Goal: Task Accomplishment & Management: Manage account settings

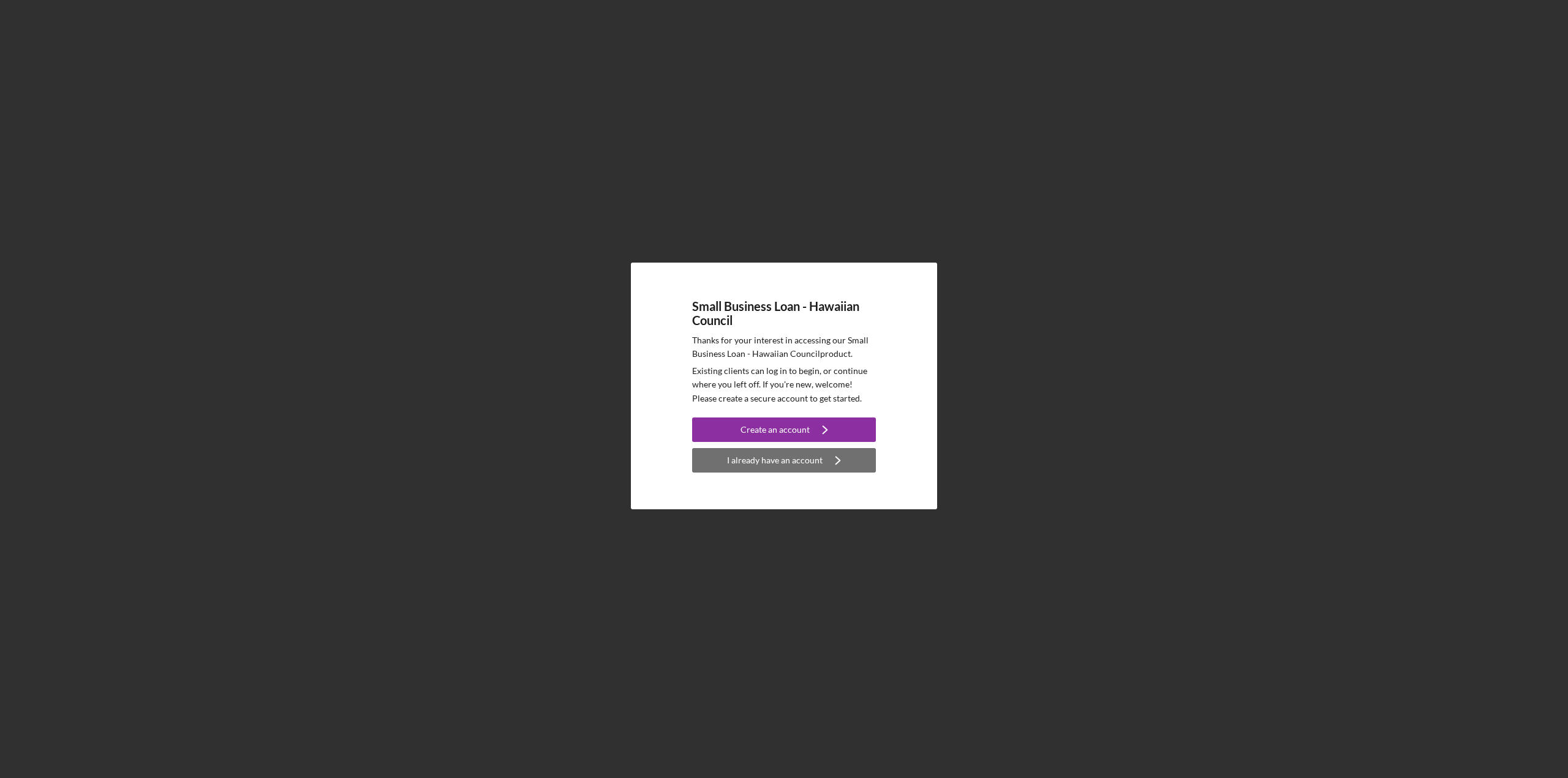
click at [773, 457] on div "I already have an account" at bounding box center [775, 460] width 96 height 25
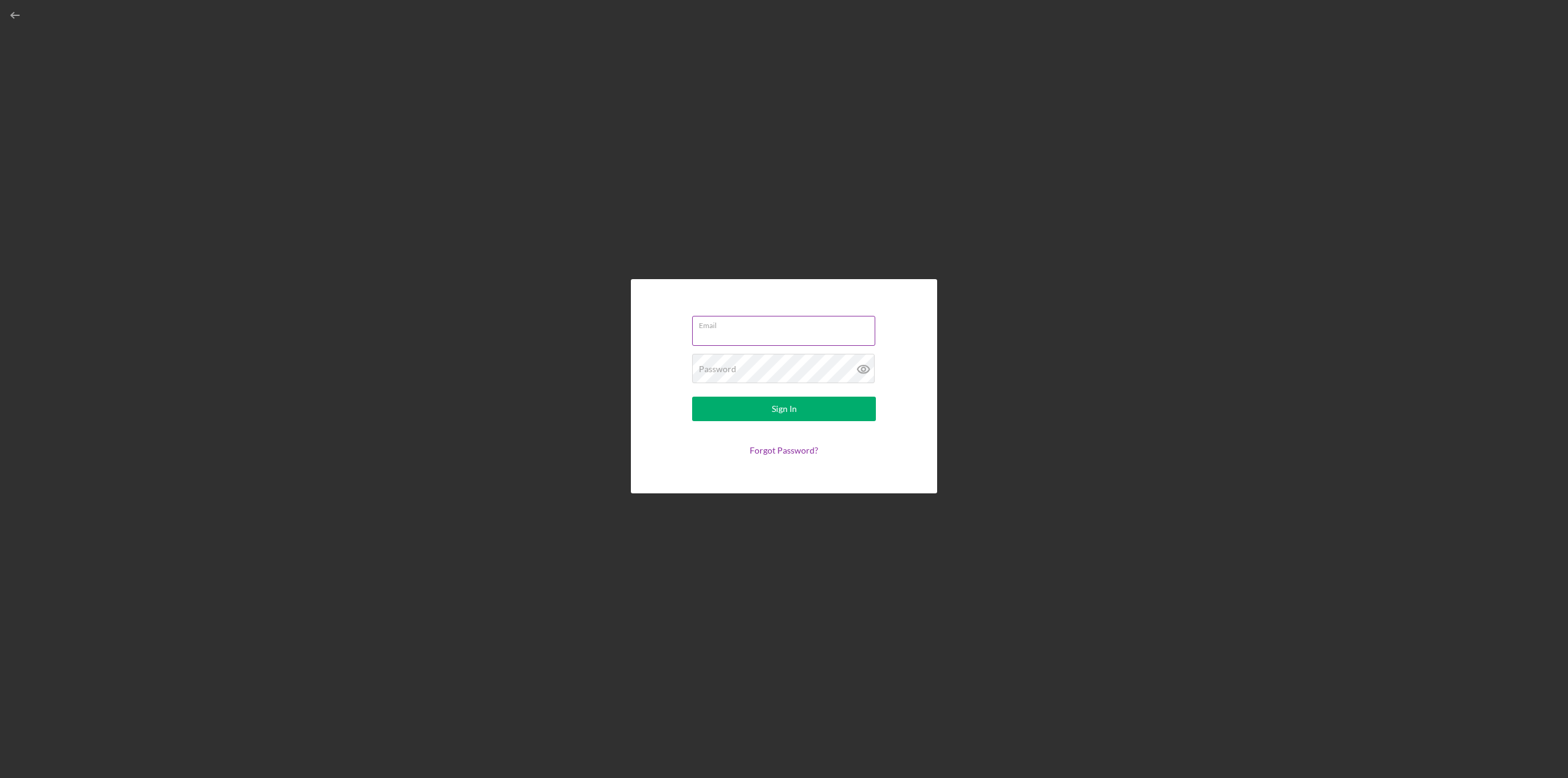
click at [773, 328] on div "Email" at bounding box center [783, 331] width 184 height 31
click at [1086, 318] on div "Email Required Password Required Sign In Forgot Password?" at bounding box center [783, 386] width 1555 height 772
click at [872, 319] on div "Email Required" at bounding box center [783, 331] width 184 height 37
click at [863, 324] on div "Email Required" at bounding box center [783, 331] width 184 height 37
click at [692, 313] on div at bounding box center [692, 313] width 0 height 0
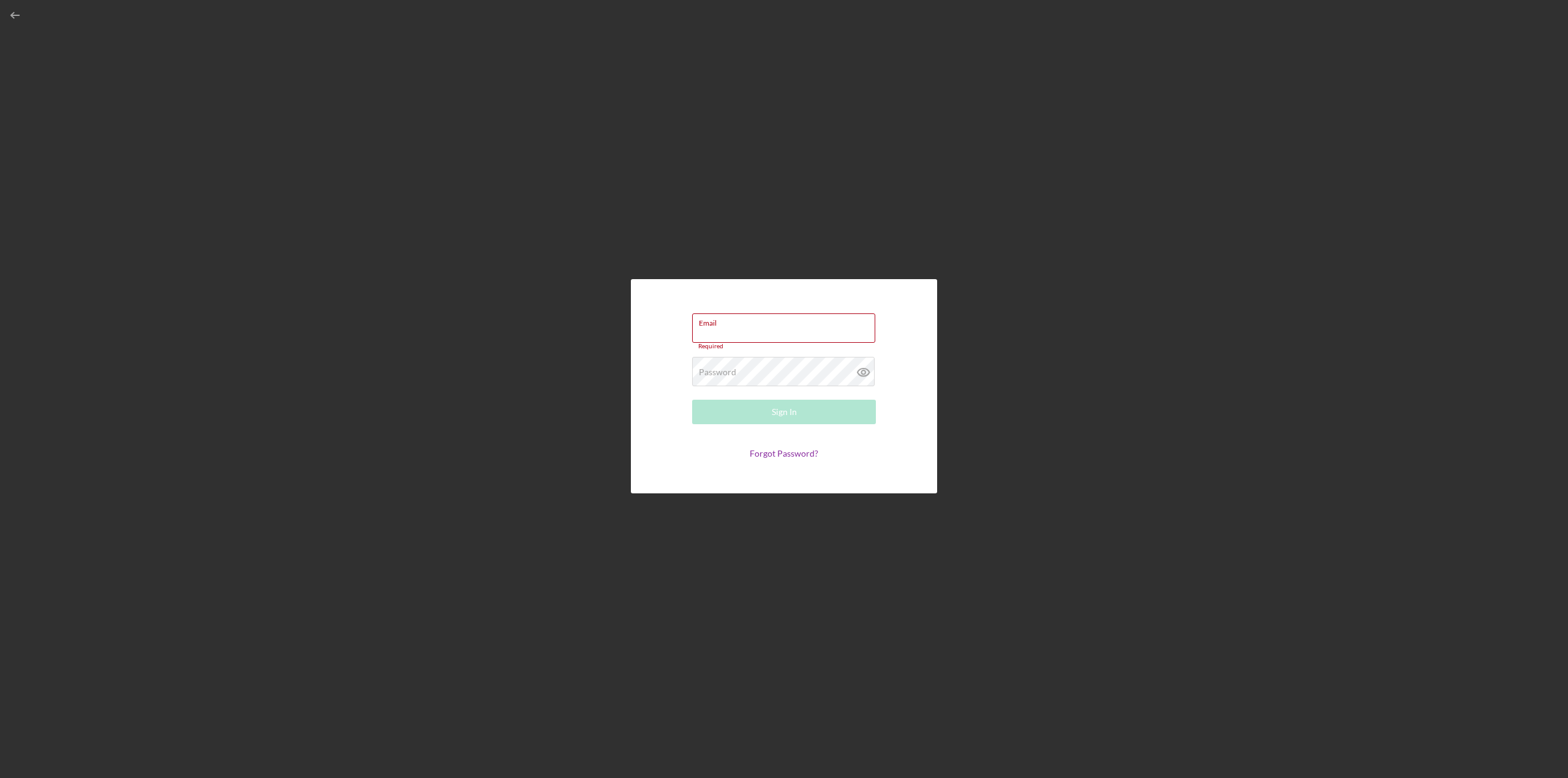
click at [1036, 308] on div "Email Required Password Required Sign In Forgot Password?" at bounding box center [783, 386] width 1555 height 772
click at [778, 451] on link "Forgot Password?" at bounding box center [784, 453] width 68 height 10
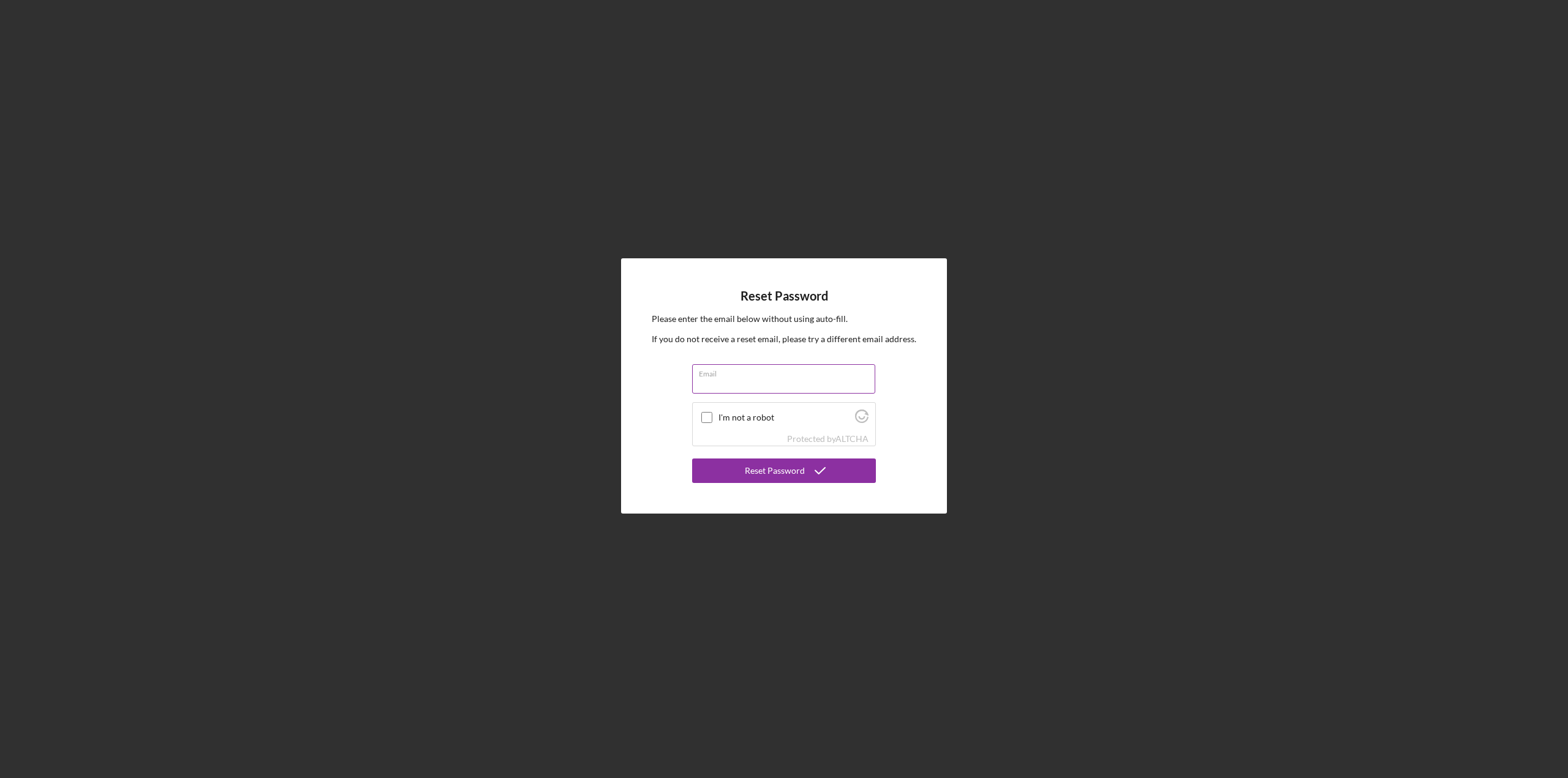
click at [756, 373] on div "Email" at bounding box center [783, 380] width 184 height 31
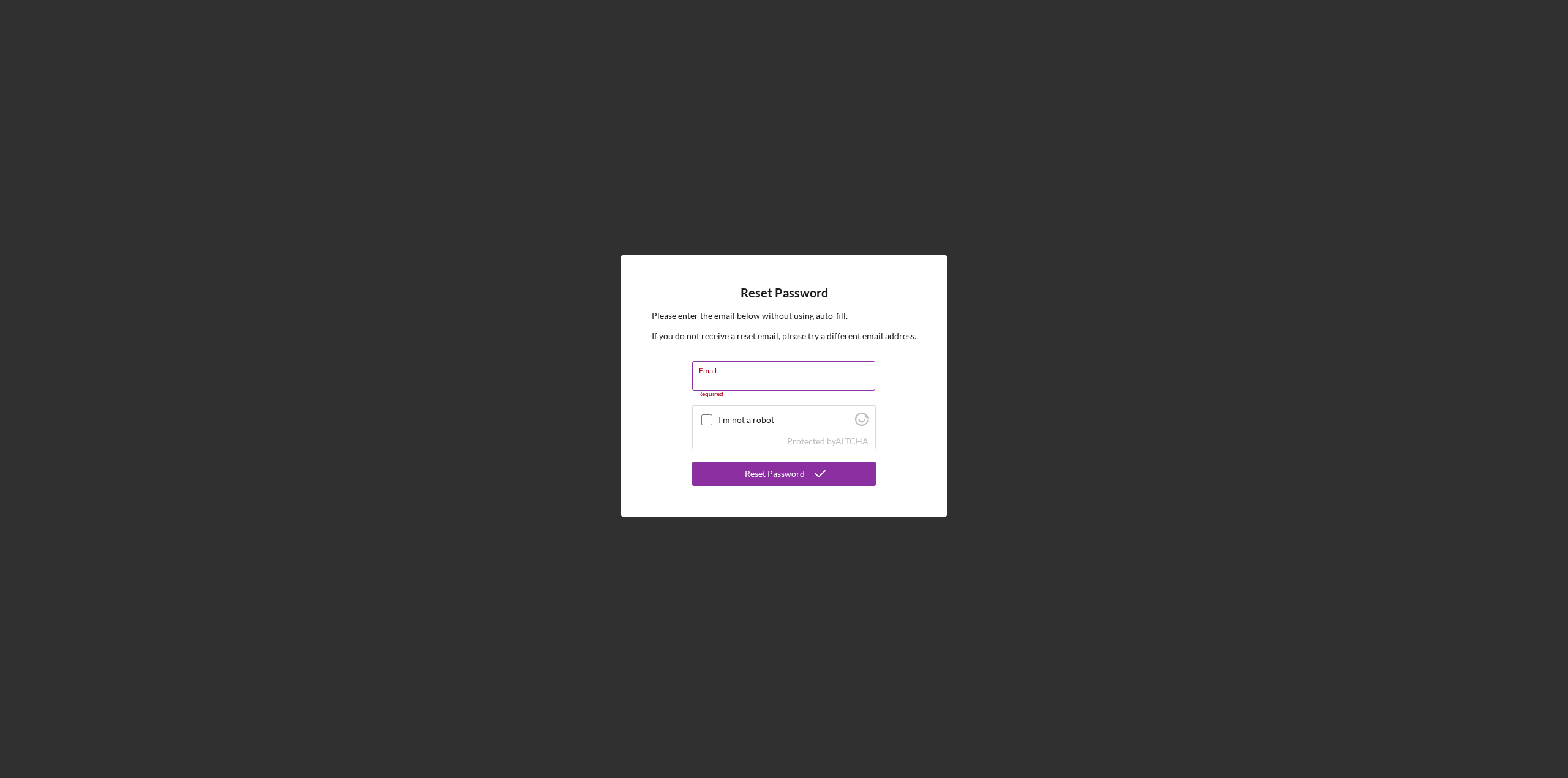
drag, startPoint x: 752, startPoint y: 374, endPoint x: 742, endPoint y: 377, distance: 10.4
click at [749, 374] on div "Email Required" at bounding box center [783, 379] width 184 height 37
click at [739, 379] on input "Email" at bounding box center [783, 376] width 183 height 29
type input "[EMAIL_ADDRESS][DOMAIN_NAME]"
click at [718, 413] on label "I'm not a robot" at bounding box center [785, 413] width 133 height 9
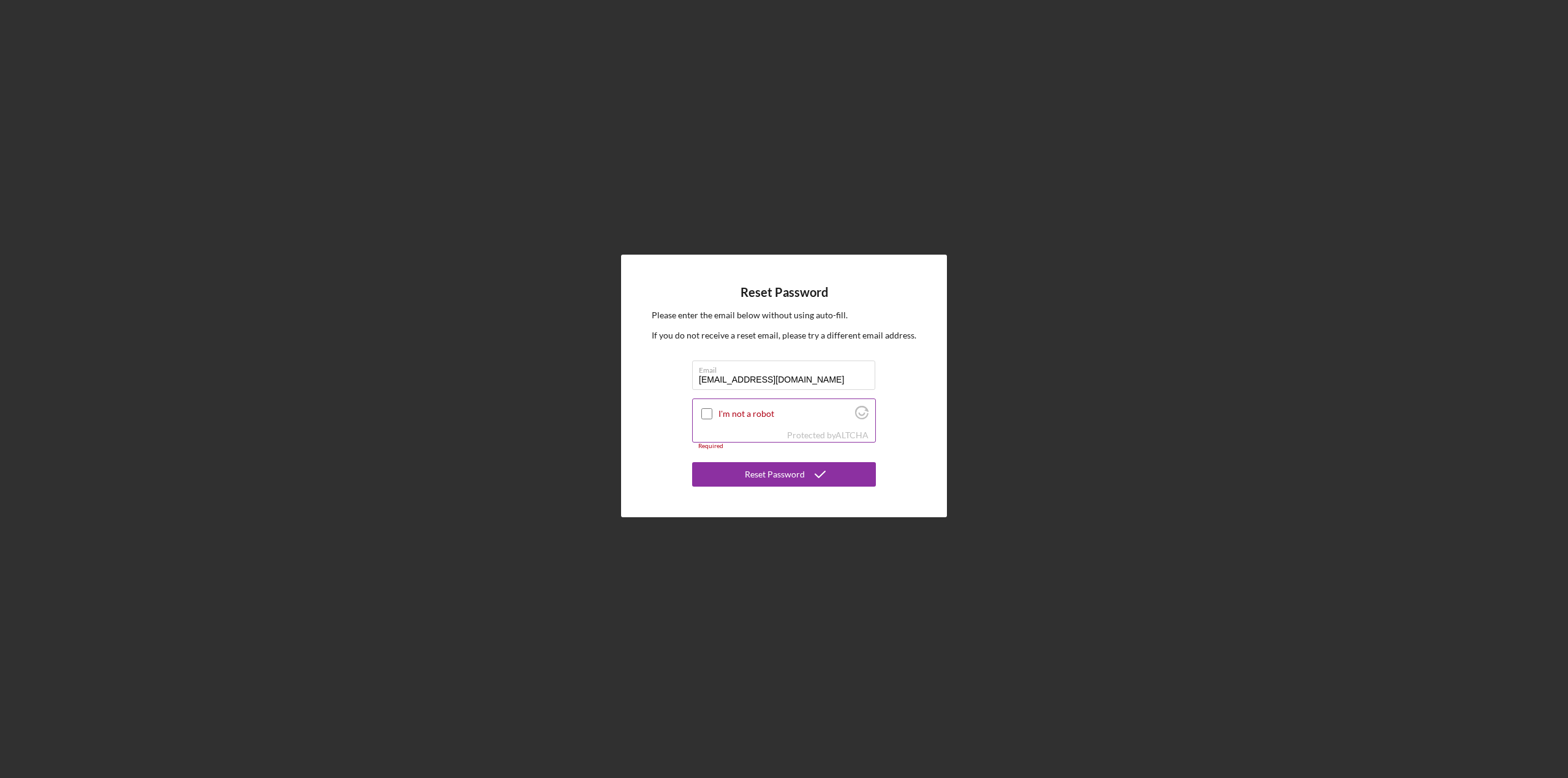
click at [712, 413] on input "I'm not a robot" at bounding box center [706, 413] width 11 height 11
checkbox input "true"
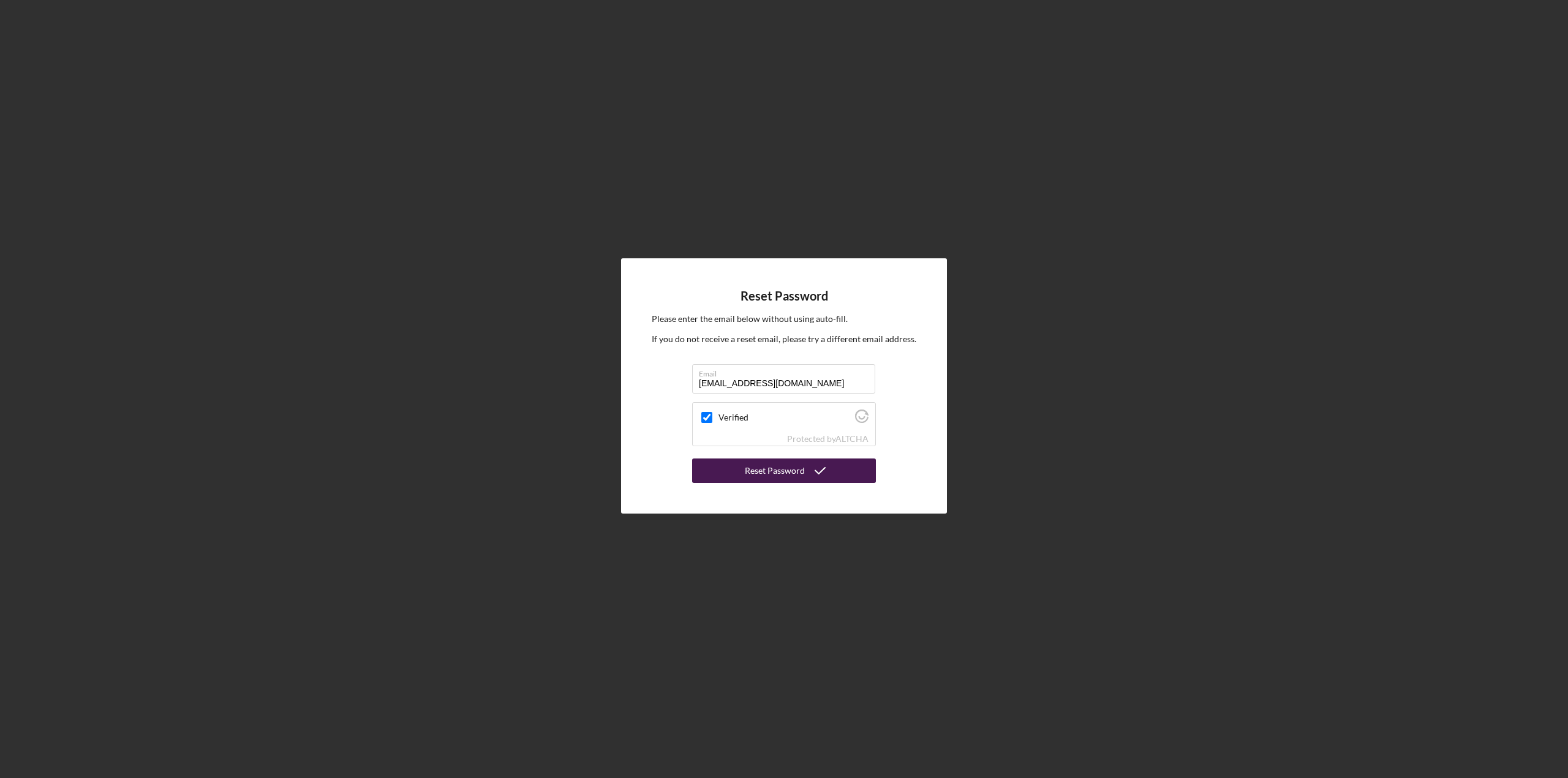
click at [726, 481] on button "Reset Password" at bounding box center [783, 471] width 184 height 25
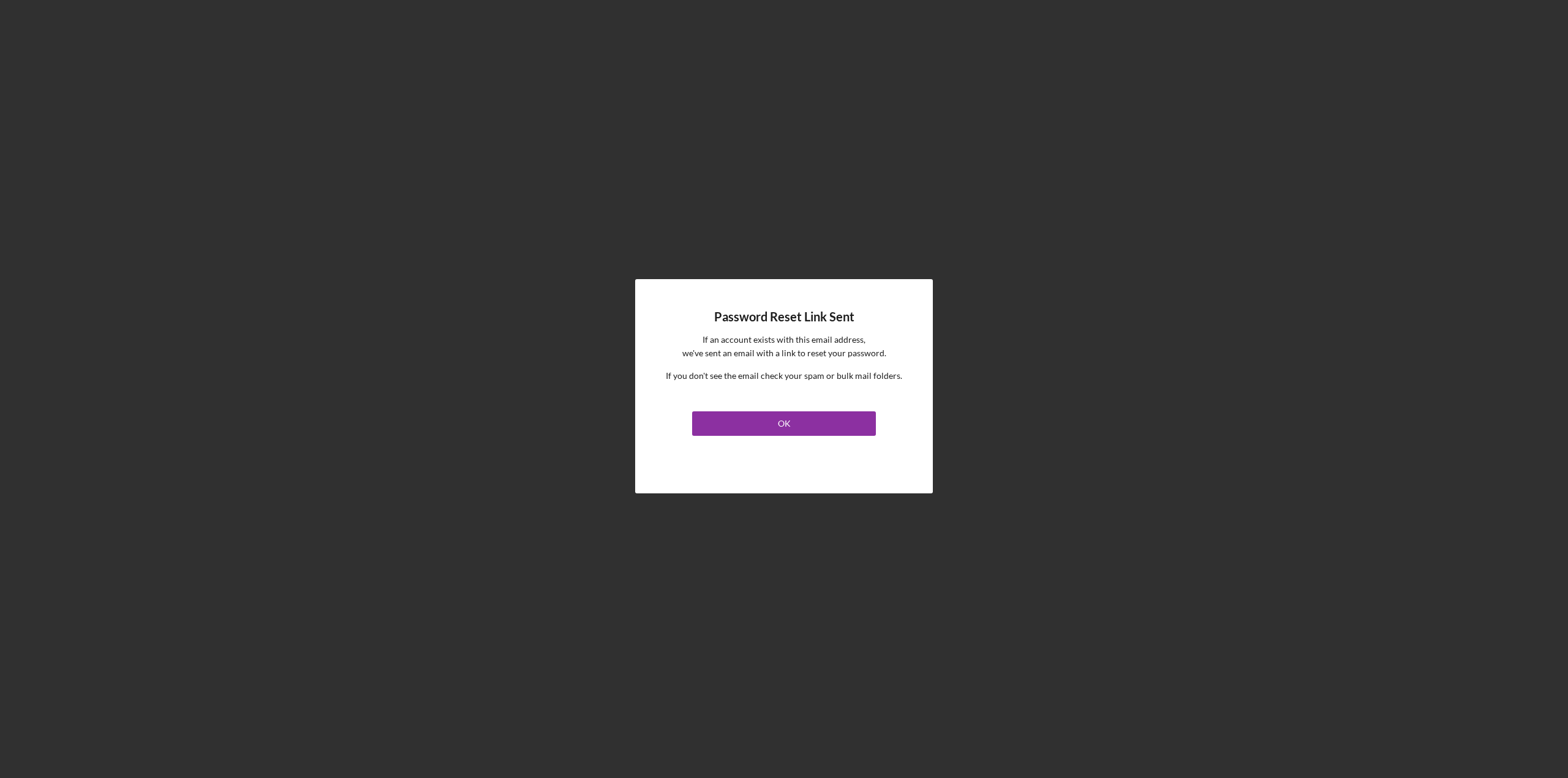
drag, startPoint x: 799, startPoint y: 425, endPoint x: 631, endPoint y: 376, distance: 175.0
click at [799, 425] on button "OK" at bounding box center [783, 424] width 184 height 25
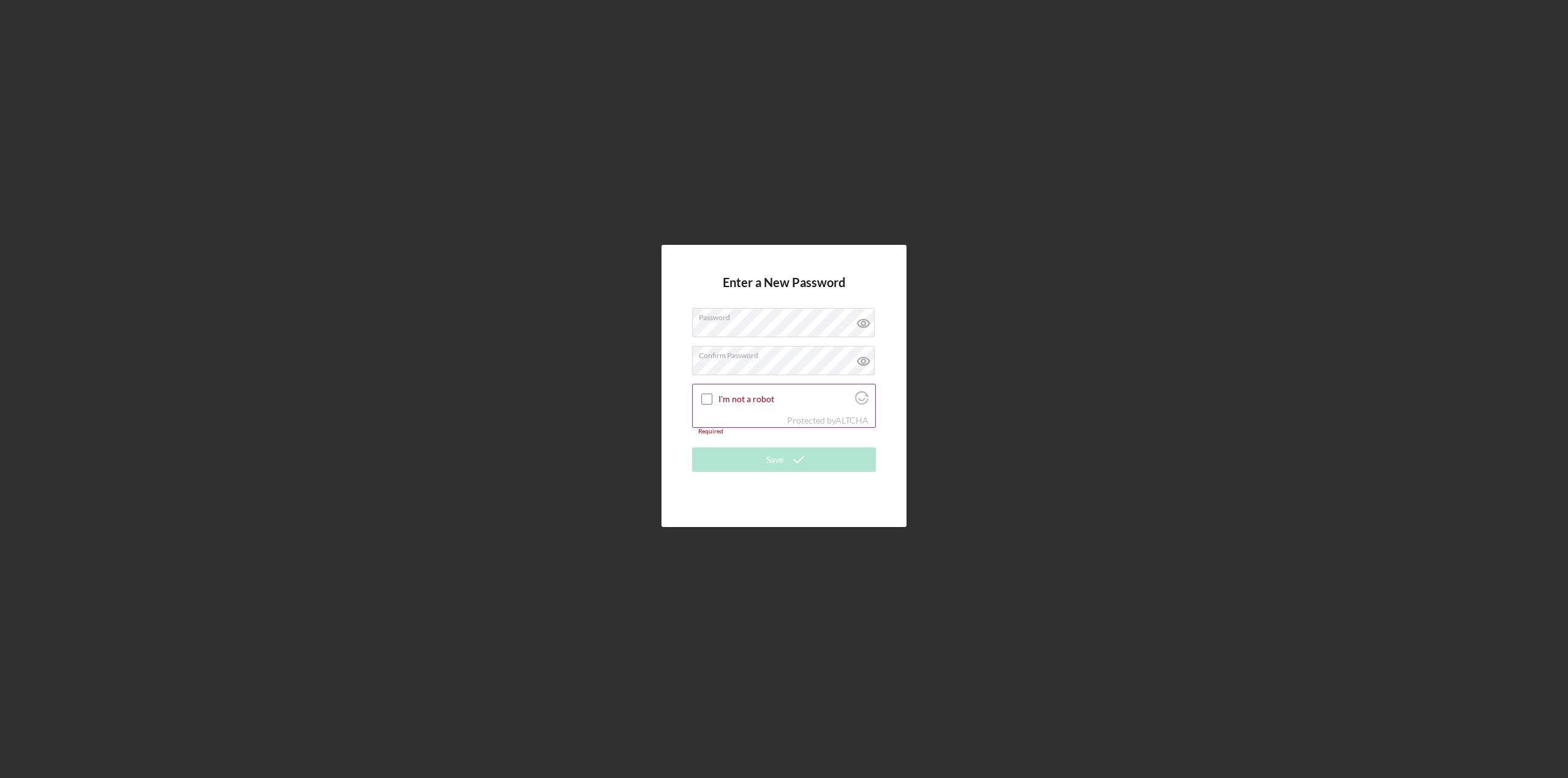
click at [757, 400] on label "I'm not a robot" at bounding box center [785, 399] width 133 height 9
click at [712, 400] on input "I'm not a robot" at bounding box center [706, 399] width 11 height 11
checkbox input "true"
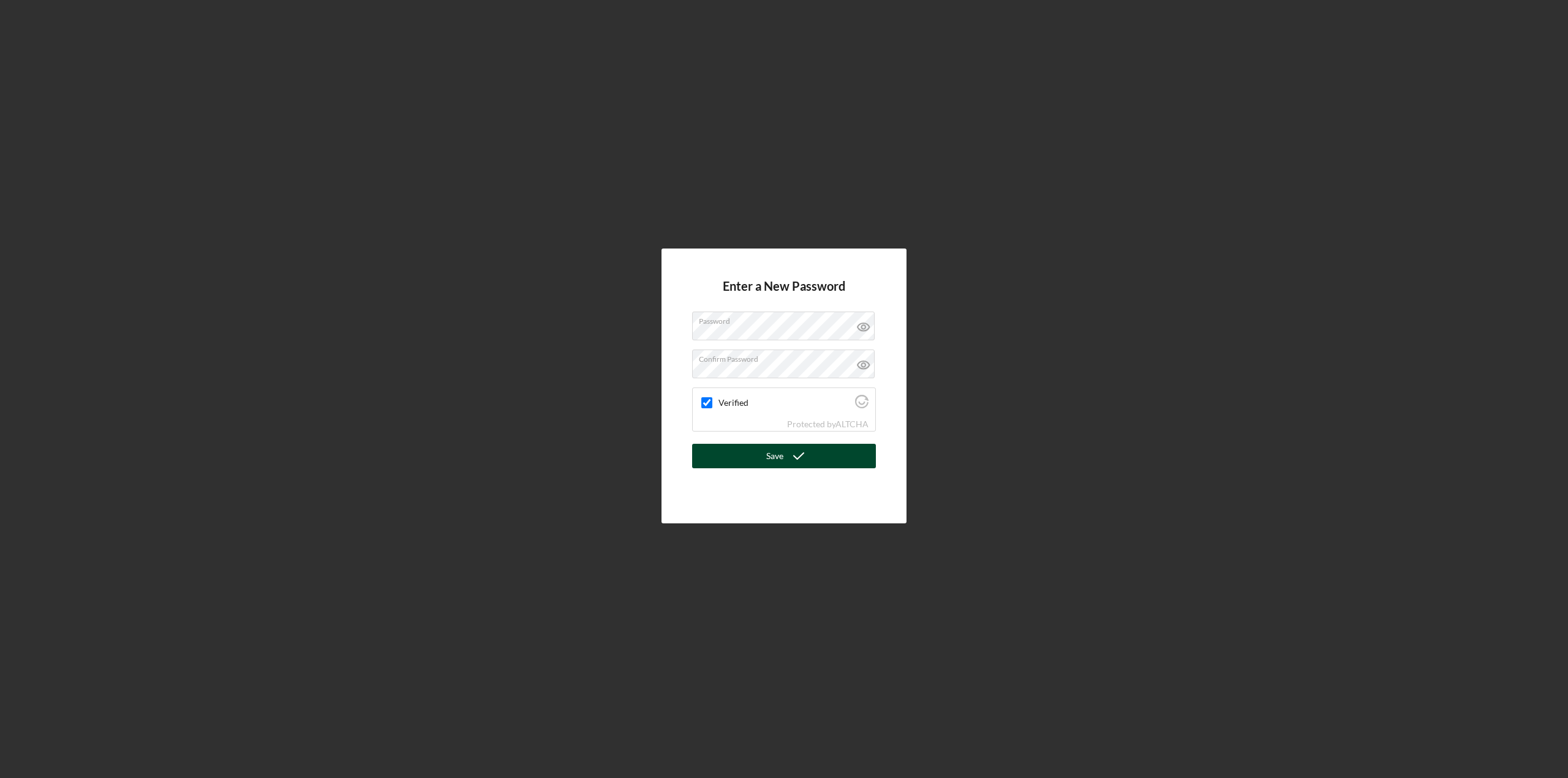
click at [754, 459] on button "Save" at bounding box center [783, 456] width 184 height 25
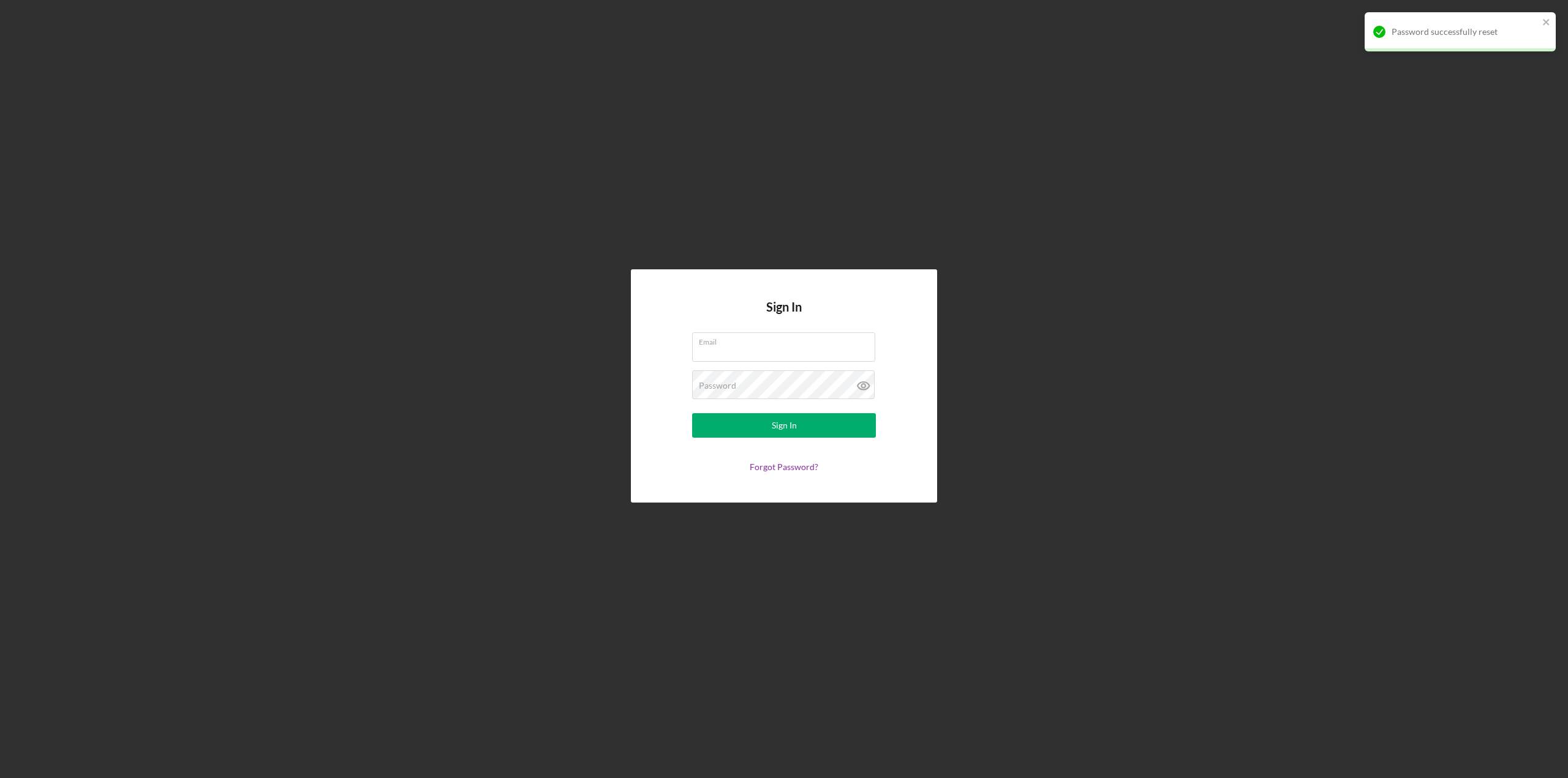
type input "[EMAIL_ADDRESS][DOMAIN_NAME]"
click at [757, 425] on button "Sign In" at bounding box center [783, 425] width 184 height 25
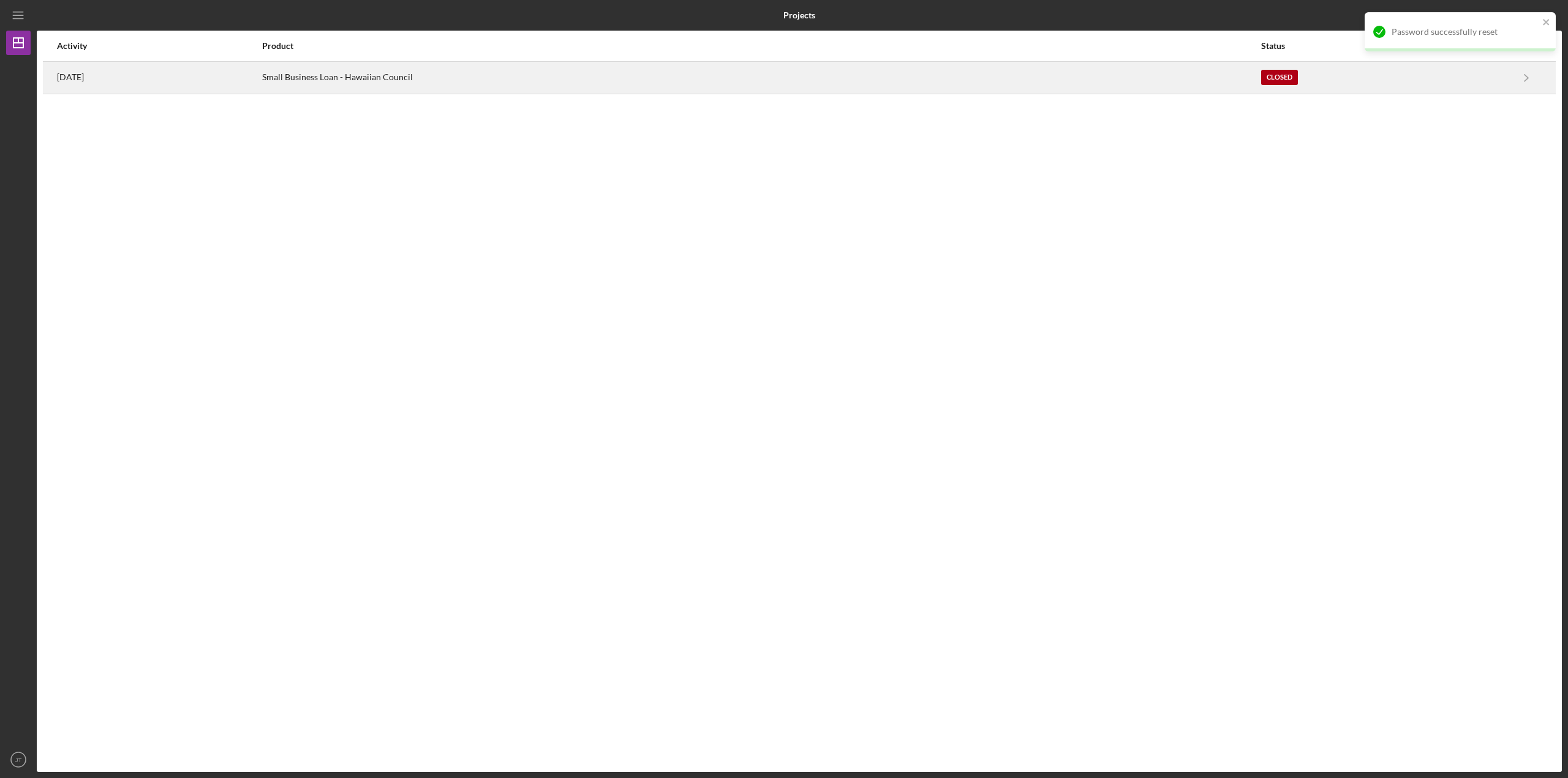
click at [1093, 79] on div "Small Business Loan - Hawaiian Council" at bounding box center [761, 78] width 998 height 31
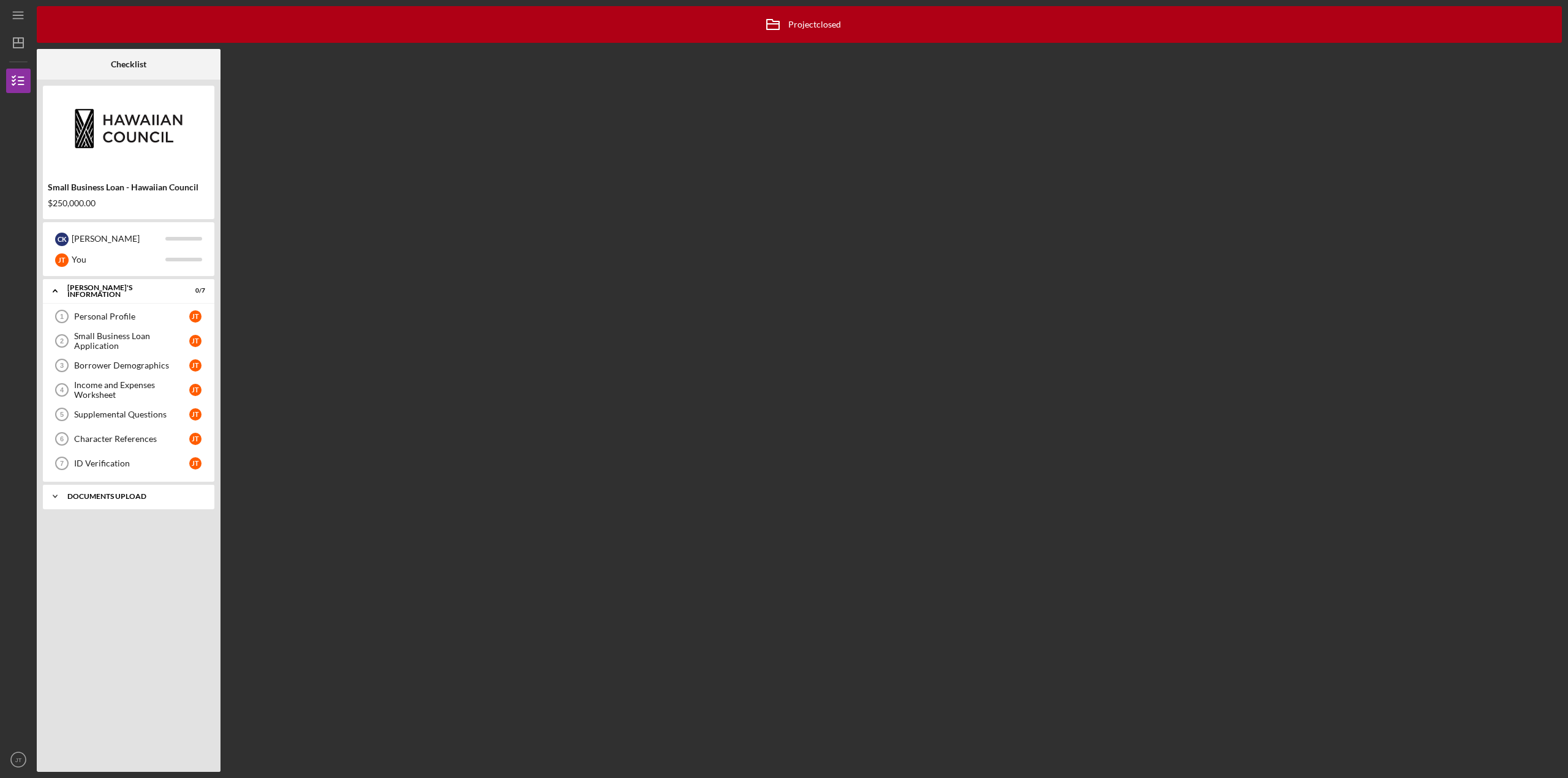
click at [142, 494] on div "DOCUMENTS UPLOAD" at bounding box center [133, 496] width 132 height 8
click at [149, 525] on link "Business Financials Business Financials J T" at bounding box center [128, 522] width 159 height 25
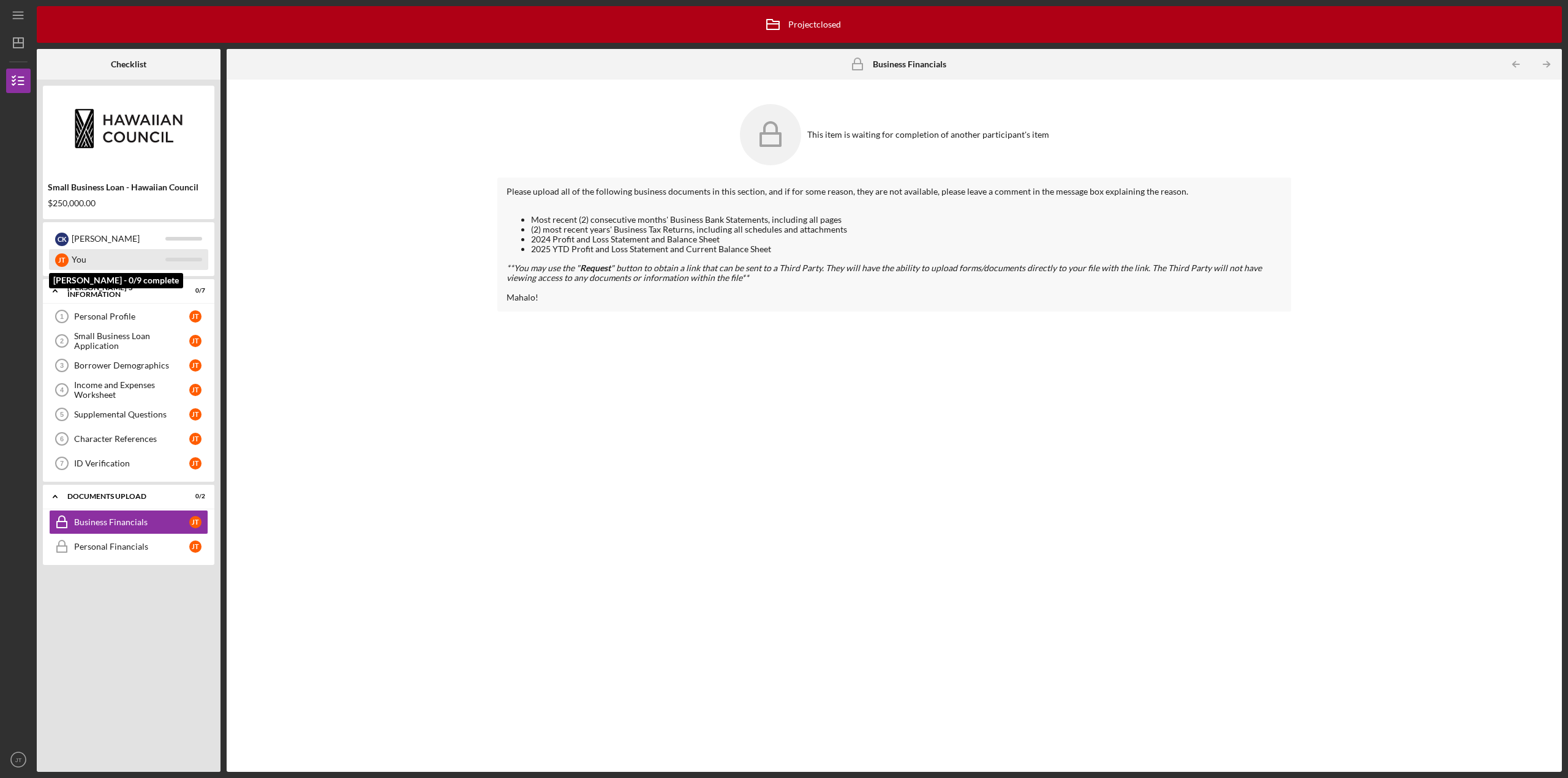
click at [137, 254] on div "You" at bounding box center [119, 260] width 94 height 20
click at [20, 53] on icon "Icon/Dashboard" at bounding box center [19, 43] width 31 height 31
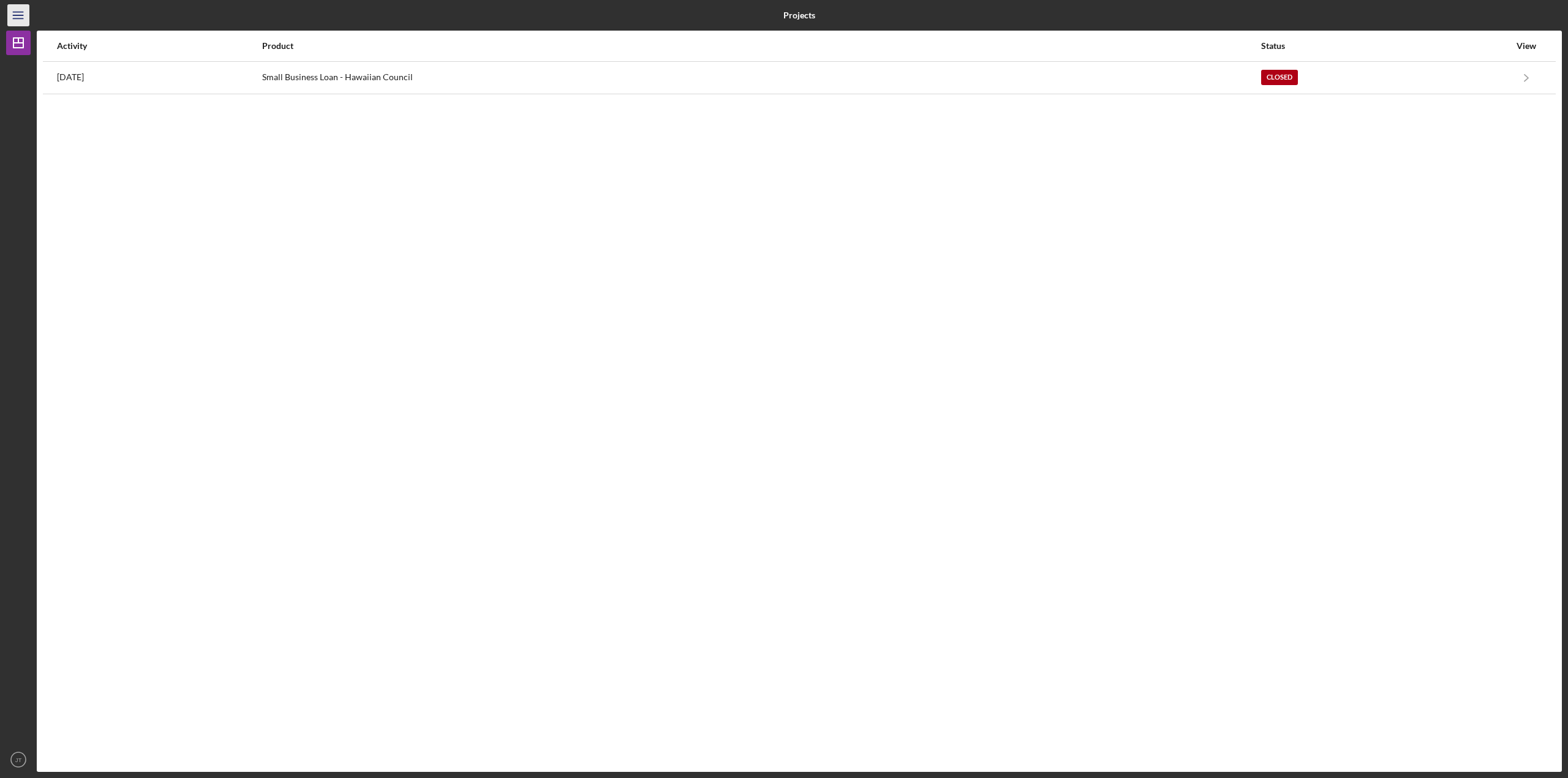
click at [20, 20] on icon "Icon/Menu" at bounding box center [19, 15] width 27 height 27
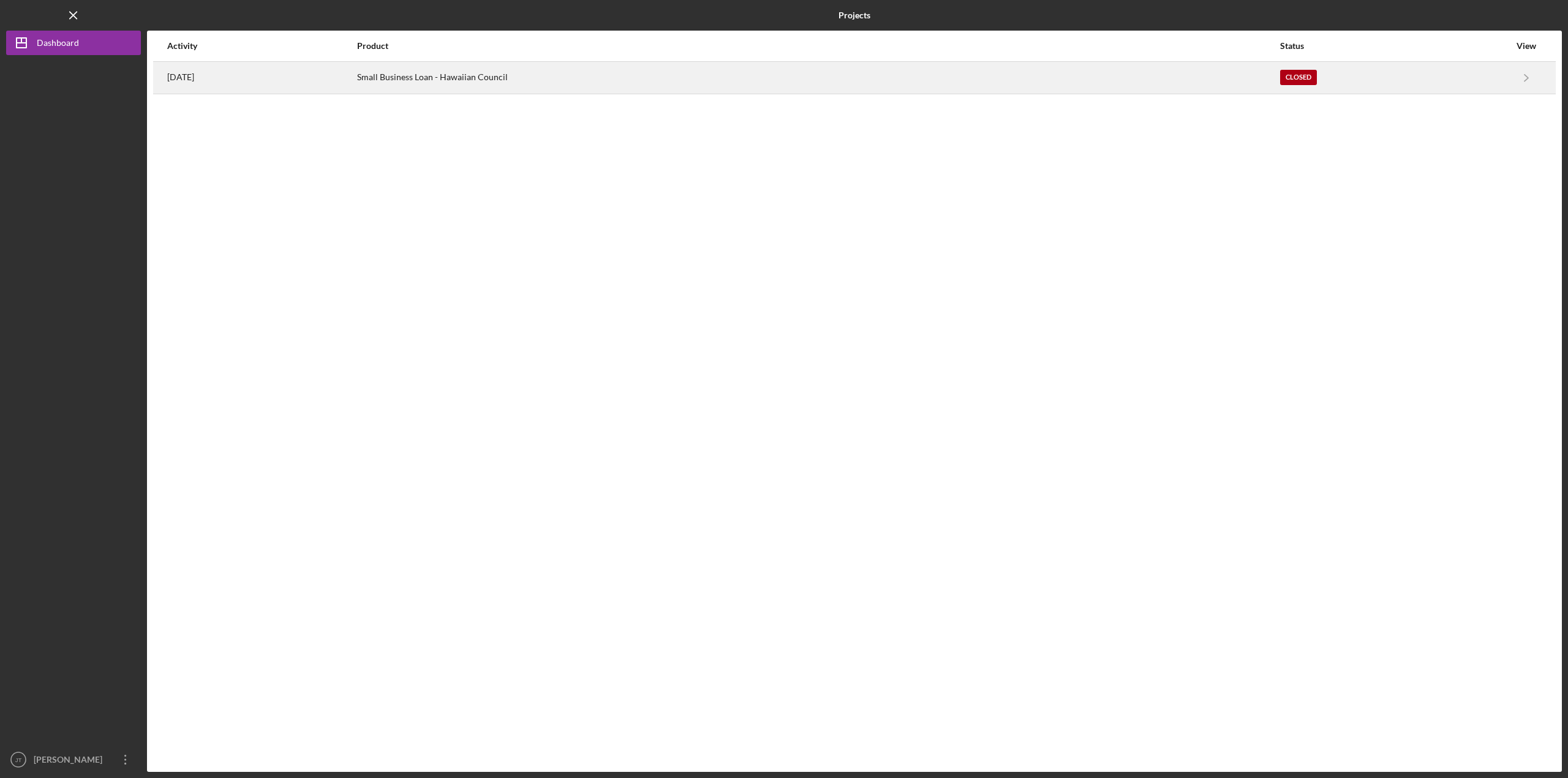
click at [194, 79] on time "3 months ago" at bounding box center [181, 77] width 27 height 9
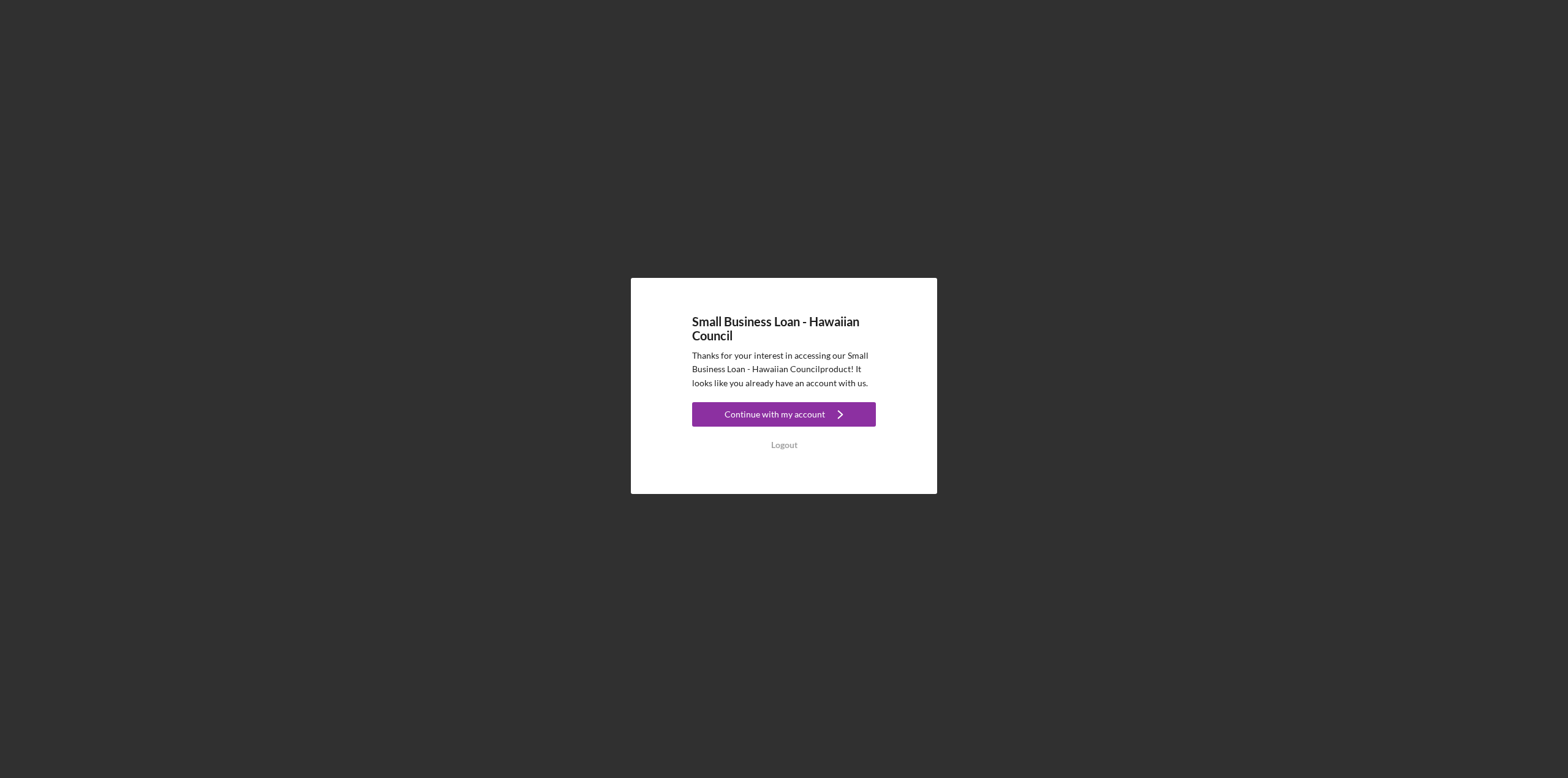
drag, startPoint x: 786, startPoint y: 443, endPoint x: 936, endPoint y: 358, distance: 172.4
click at [786, 443] on div "Logout" at bounding box center [784, 445] width 26 height 25
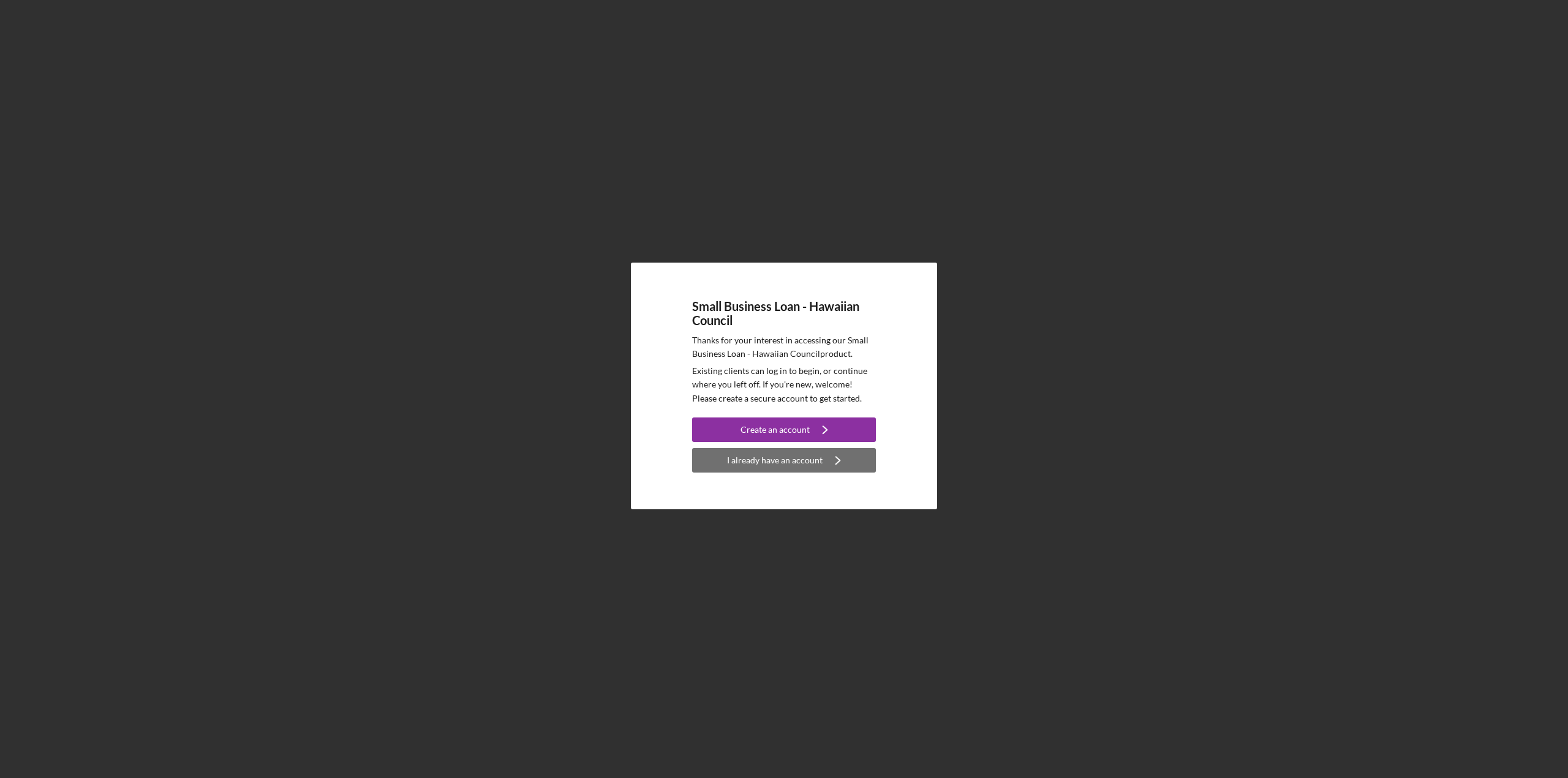
click at [778, 459] on div "I already have an account" at bounding box center [775, 460] width 96 height 25
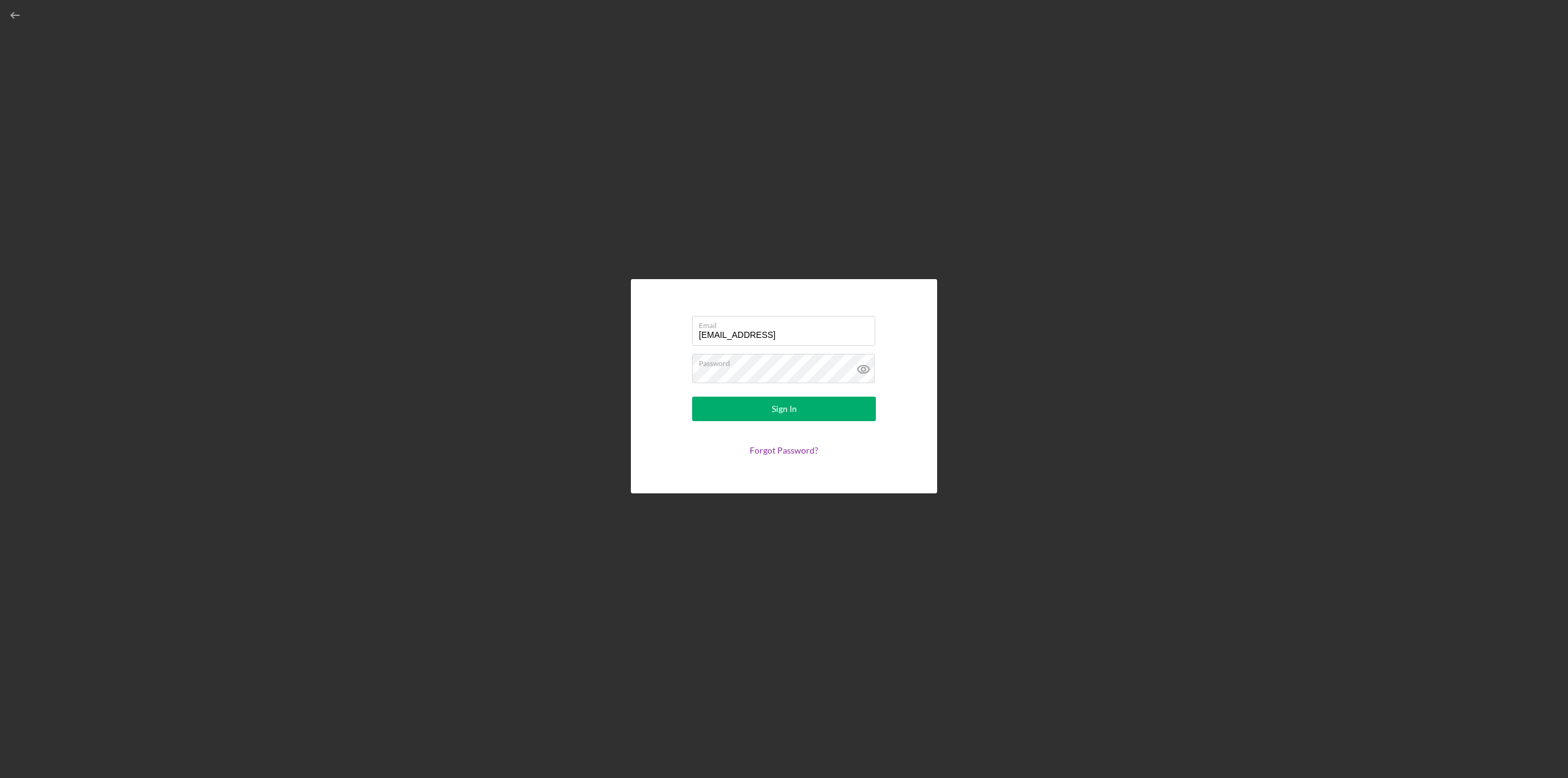
type input "[EMAIL_ADDRESS]"
click at [781, 458] on form "Email [EMAIL_ADDRESS] Password Sign In Forgot Password?" at bounding box center [783, 386] width 245 height 153
click at [782, 455] on link "Forgot Password?" at bounding box center [784, 450] width 68 height 10
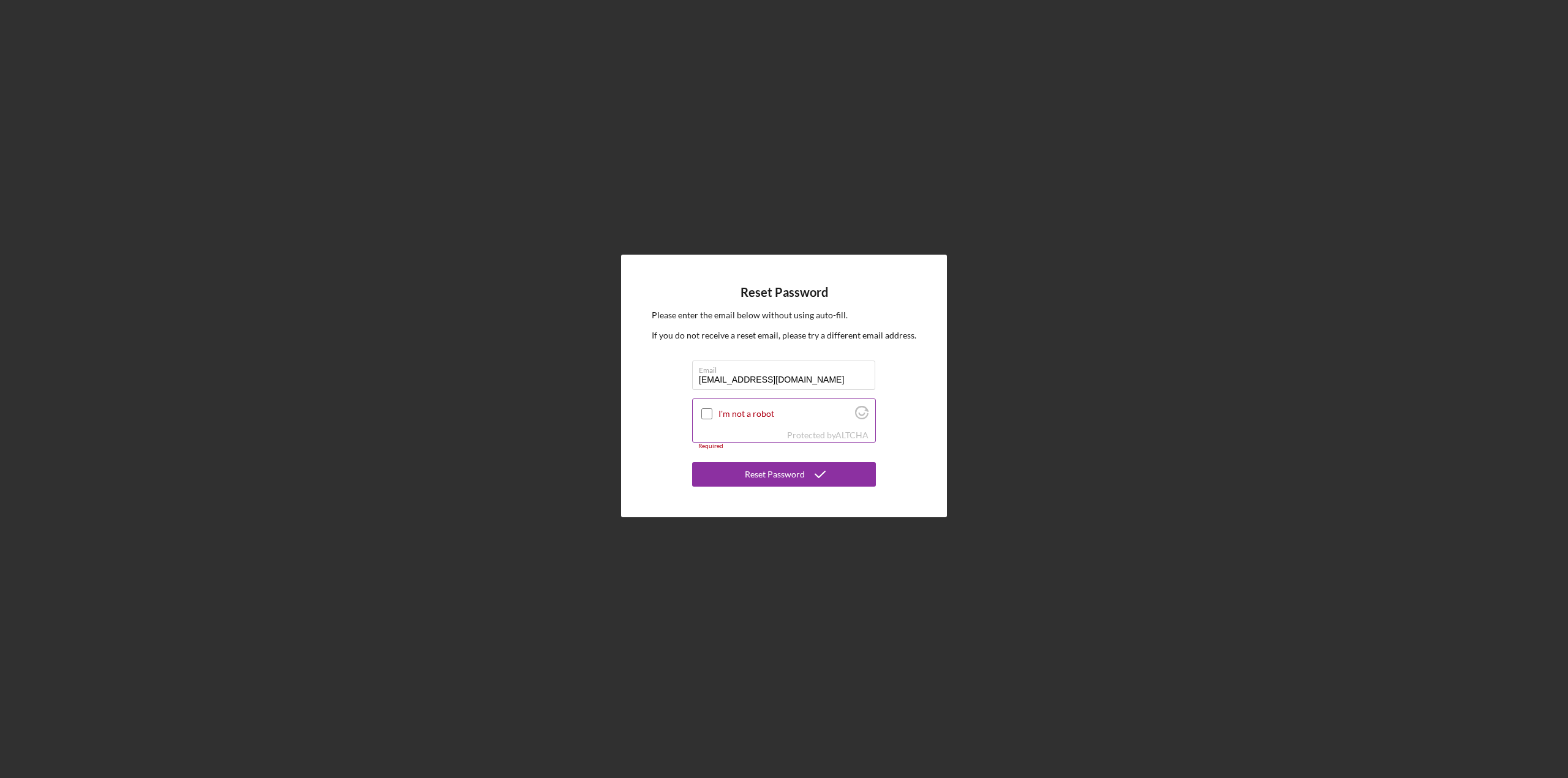
type input "[EMAIL_ADDRESS][DOMAIN_NAME]"
click at [719, 417] on label "I'm not a robot" at bounding box center [785, 413] width 133 height 9
click at [712, 417] on input "I'm not a robot" at bounding box center [706, 413] width 11 height 11
checkbox input "true"
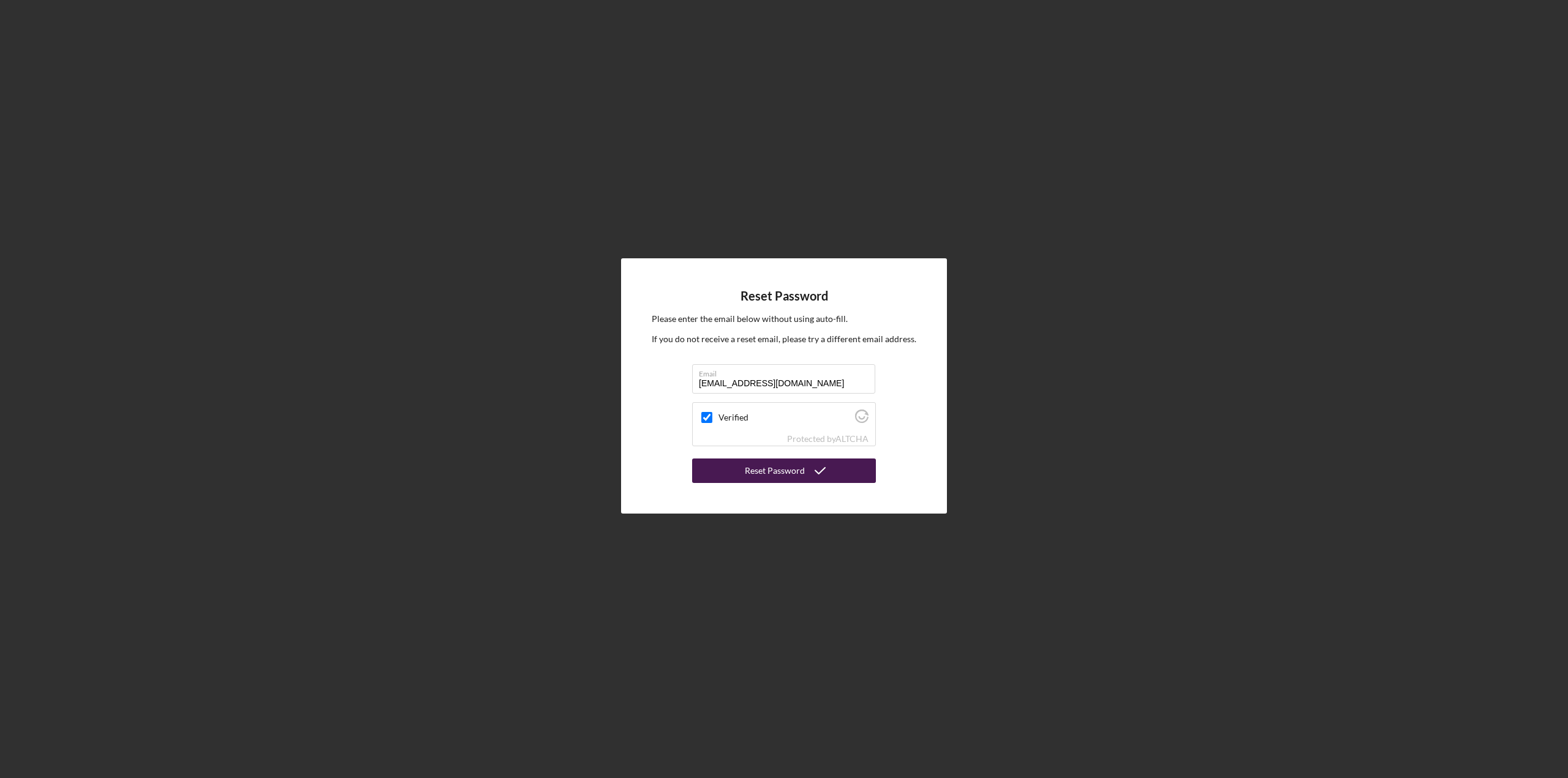
click at [716, 471] on button "Reset Password" at bounding box center [783, 471] width 184 height 25
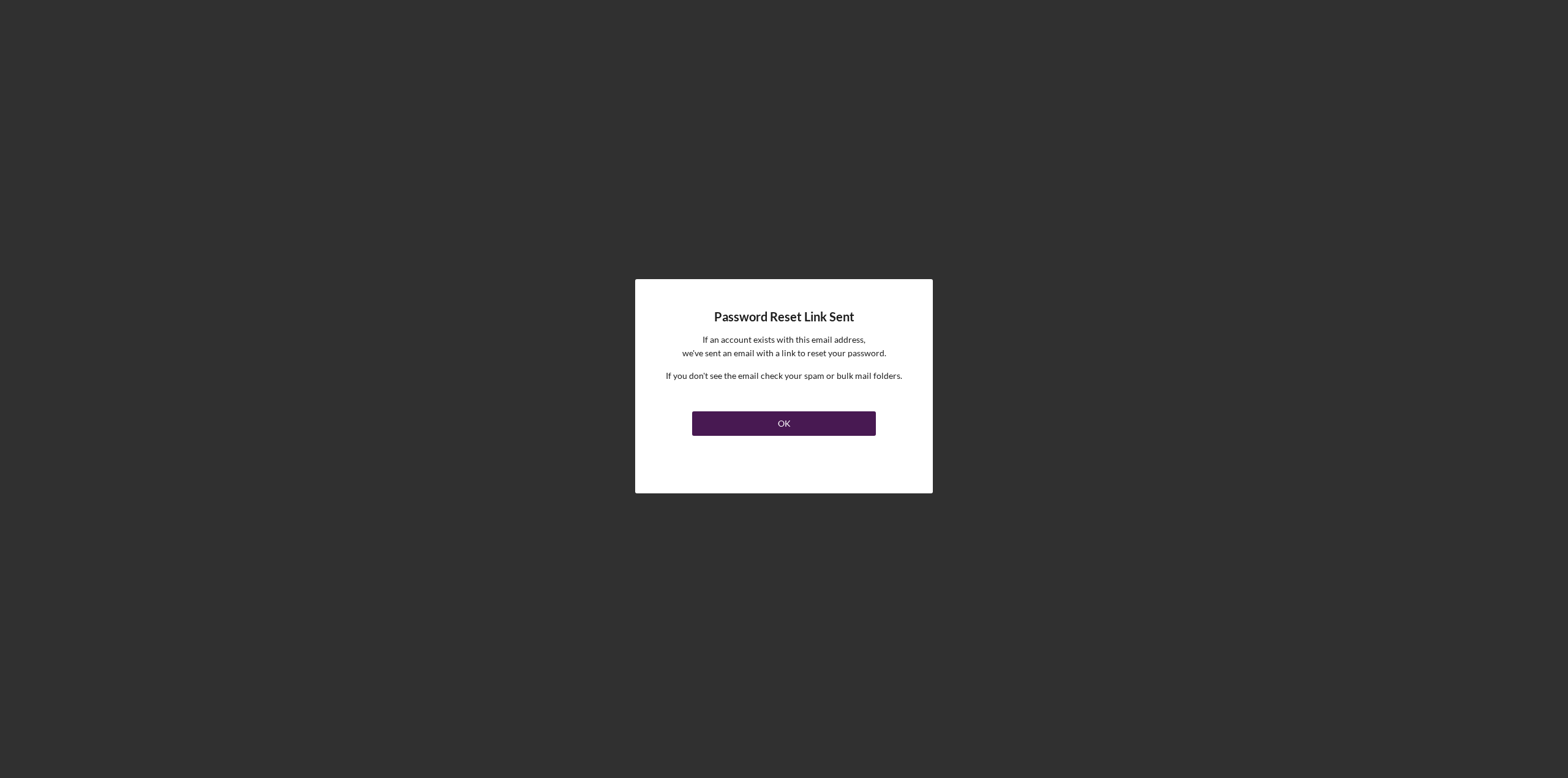
click at [734, 421] on button "OK" at bounding box center [783, 424] width 184 height 25
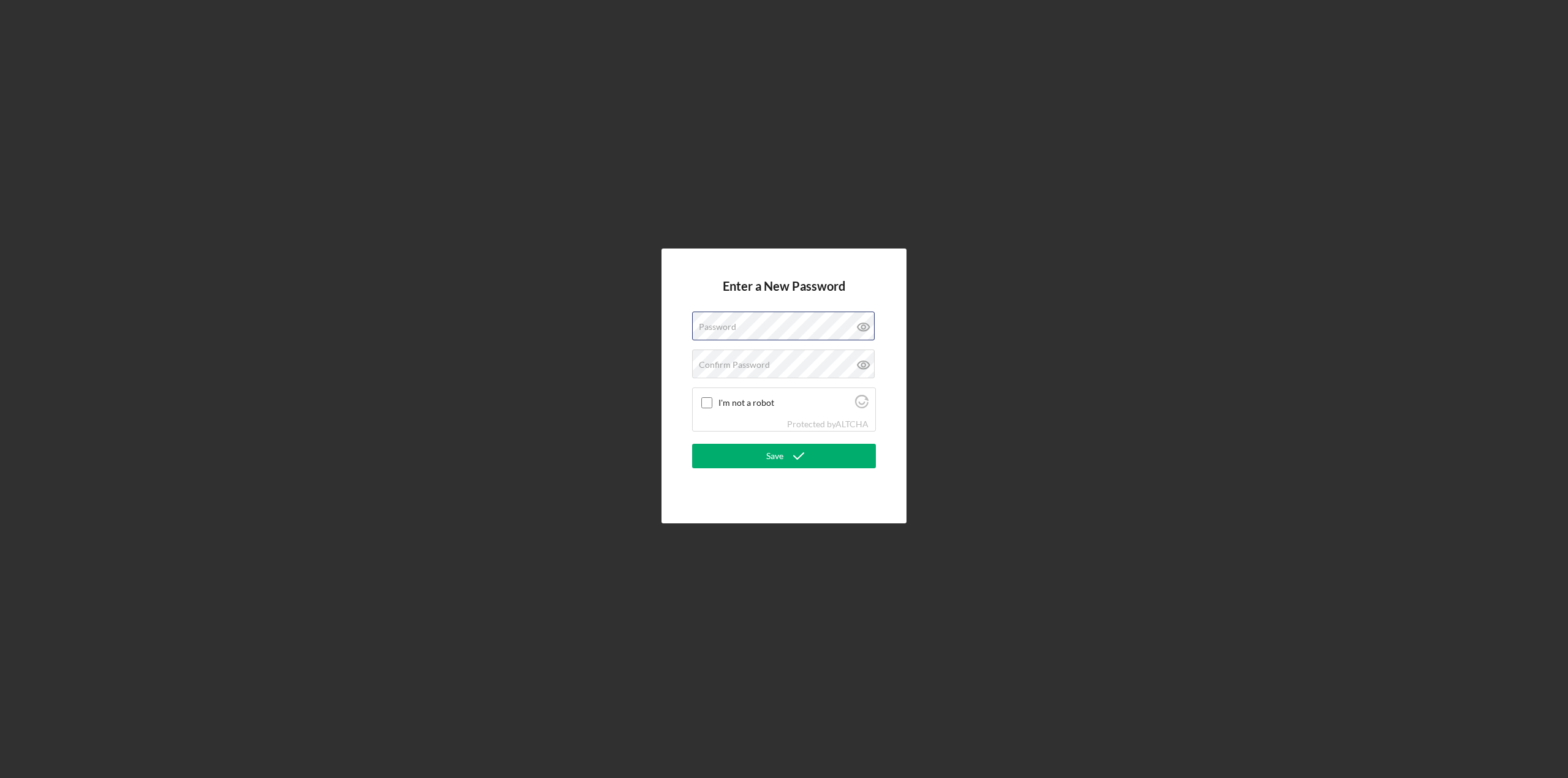
click at [819, 319] on div "Password" at bounding box center [783, 327] width 184 height 31
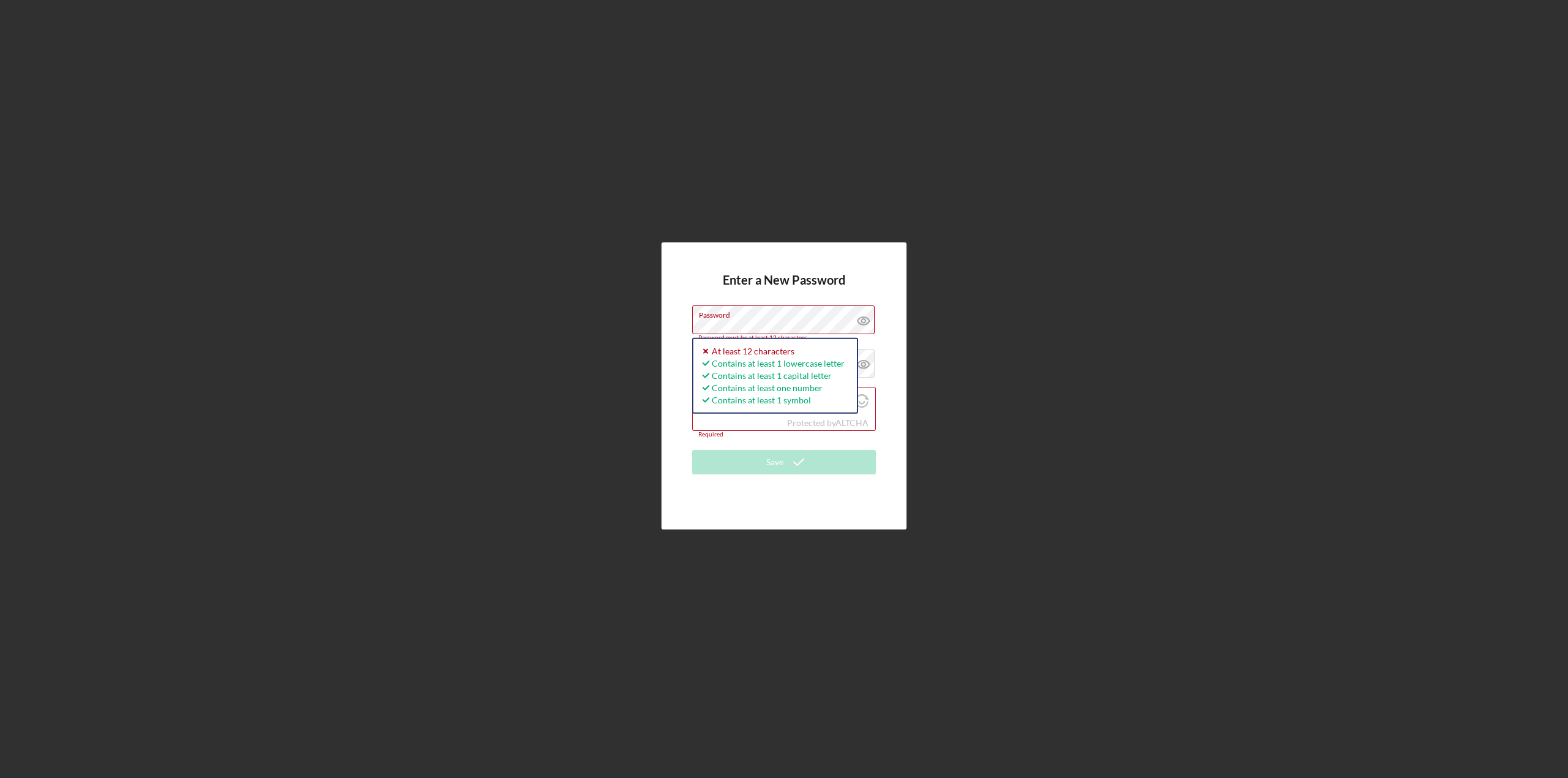
click at [583, 442] on div "Enter a New Password Password Password must be at least 12 characters. Icon/ico…" at bounding box center [783, 386] width 1555 height 772
click at [692, 306] on div at bounding box center [692, 306] width 0 height 0
click at [620, 401] on div "Enter a New Password Password Password must be at least 12 characters. Confirm …" at bounding box center [783, 386] width 1555 height 772
click at [787, 315] on label "Password" at bounding box center [787, 313] width 177 height 14
click at [544, 373] on div "Enter a New Password Password Password must be at least 12 characters. Icon/ico…" at bounding box center [783, 386] width 1555 height 772
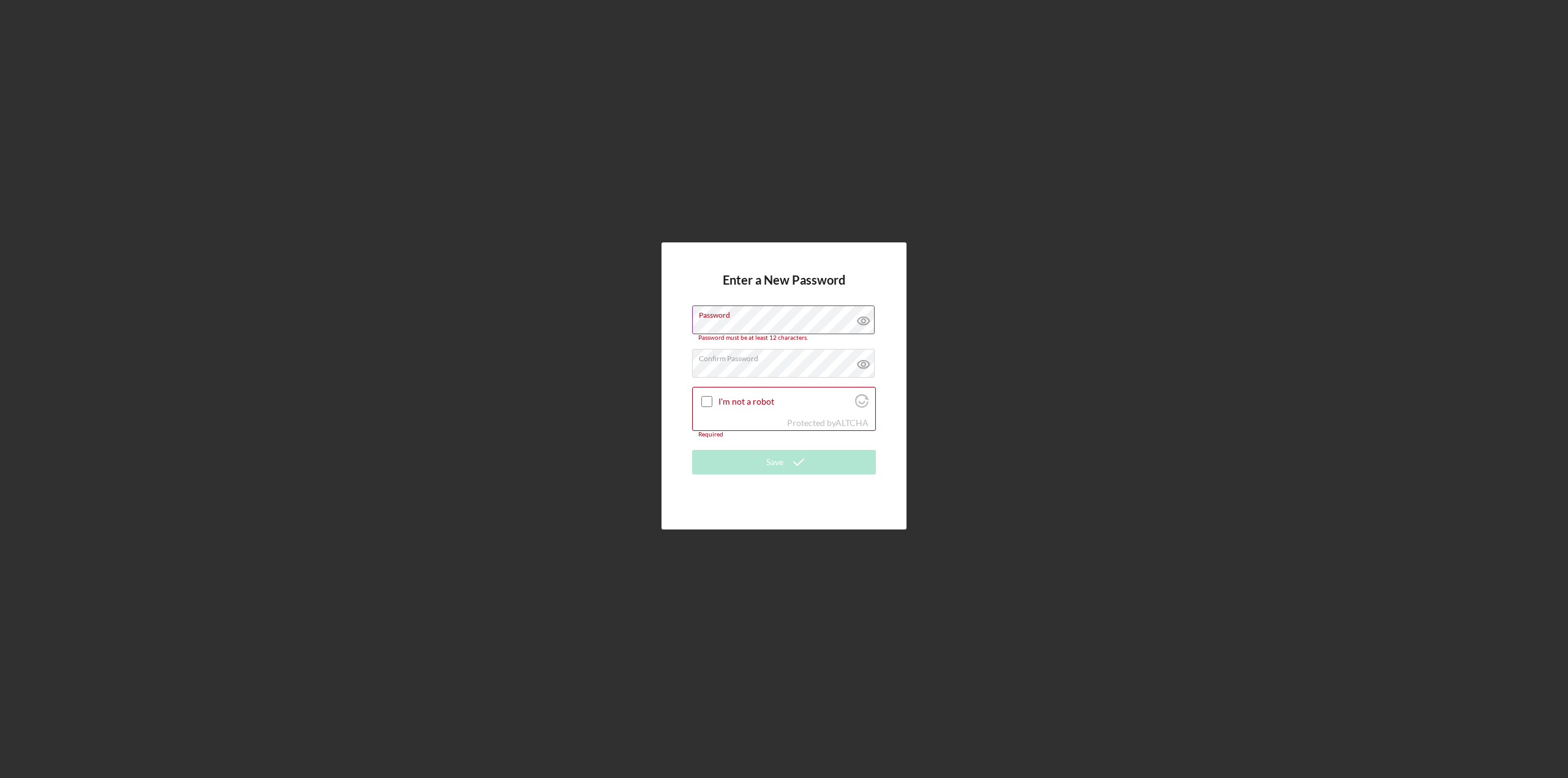
click at [739, 318] on label "Password" at bounding box center [787, 313] width 177 height 14
click at [553, 384] on div "Enter a New Password Password At least 12 characters Contains at least 1 lowerc…" at bounding box center [783, 386] width 1555 height 772
click at [570, 405] on div "Enter a New Password Password Confirm Password I'm not a robot Protected by ALT…" at bounding box center [783, 386] width 1555 height 772
click at [714, 402] on div "I'm not a robot" at bounding box center [784, 399] width 183 height 29
click at [705, 399] on input "I'm not a robot" at bounding box center [706, 399] width 11 height 11
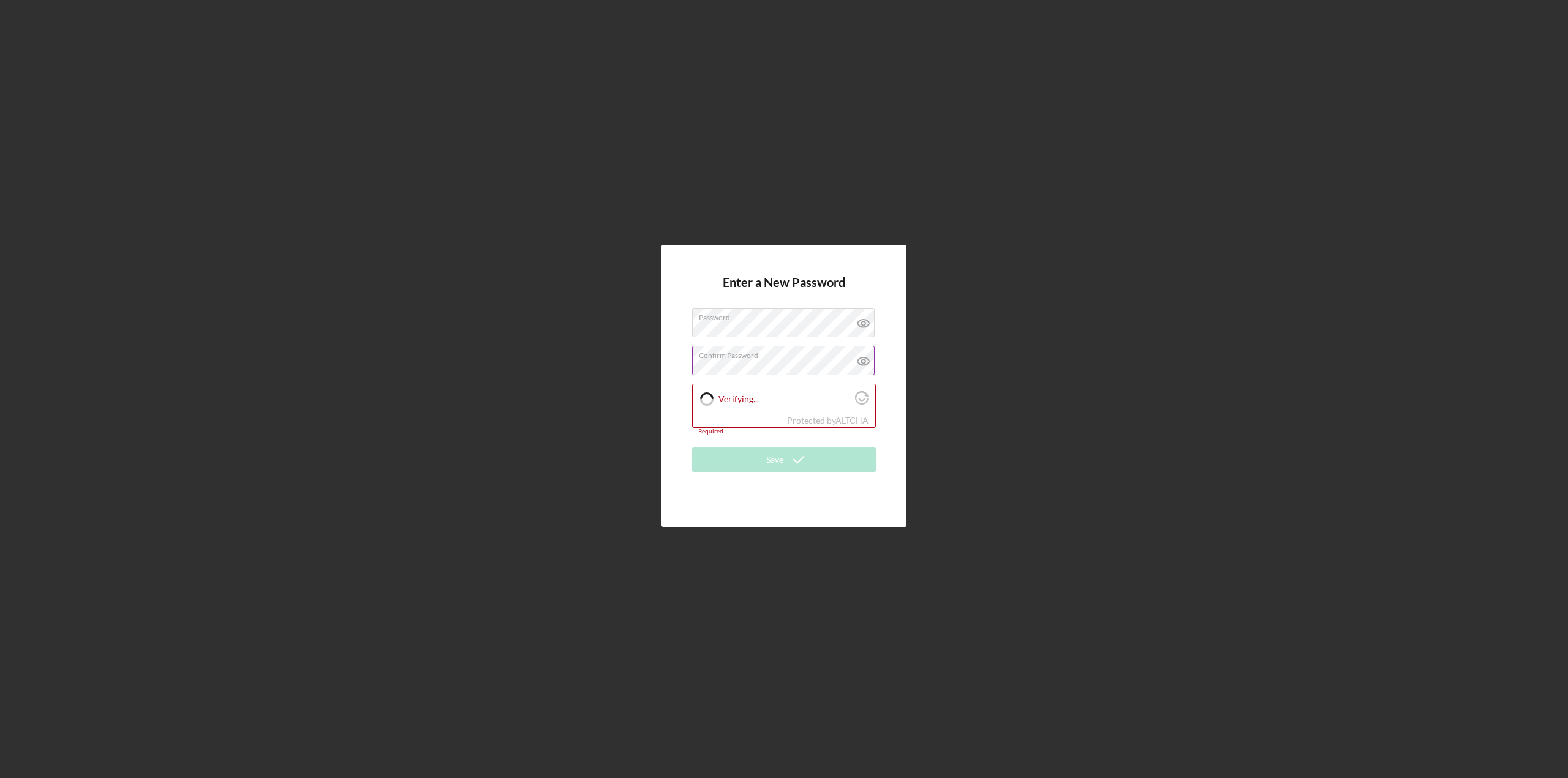
checkbox input "true"
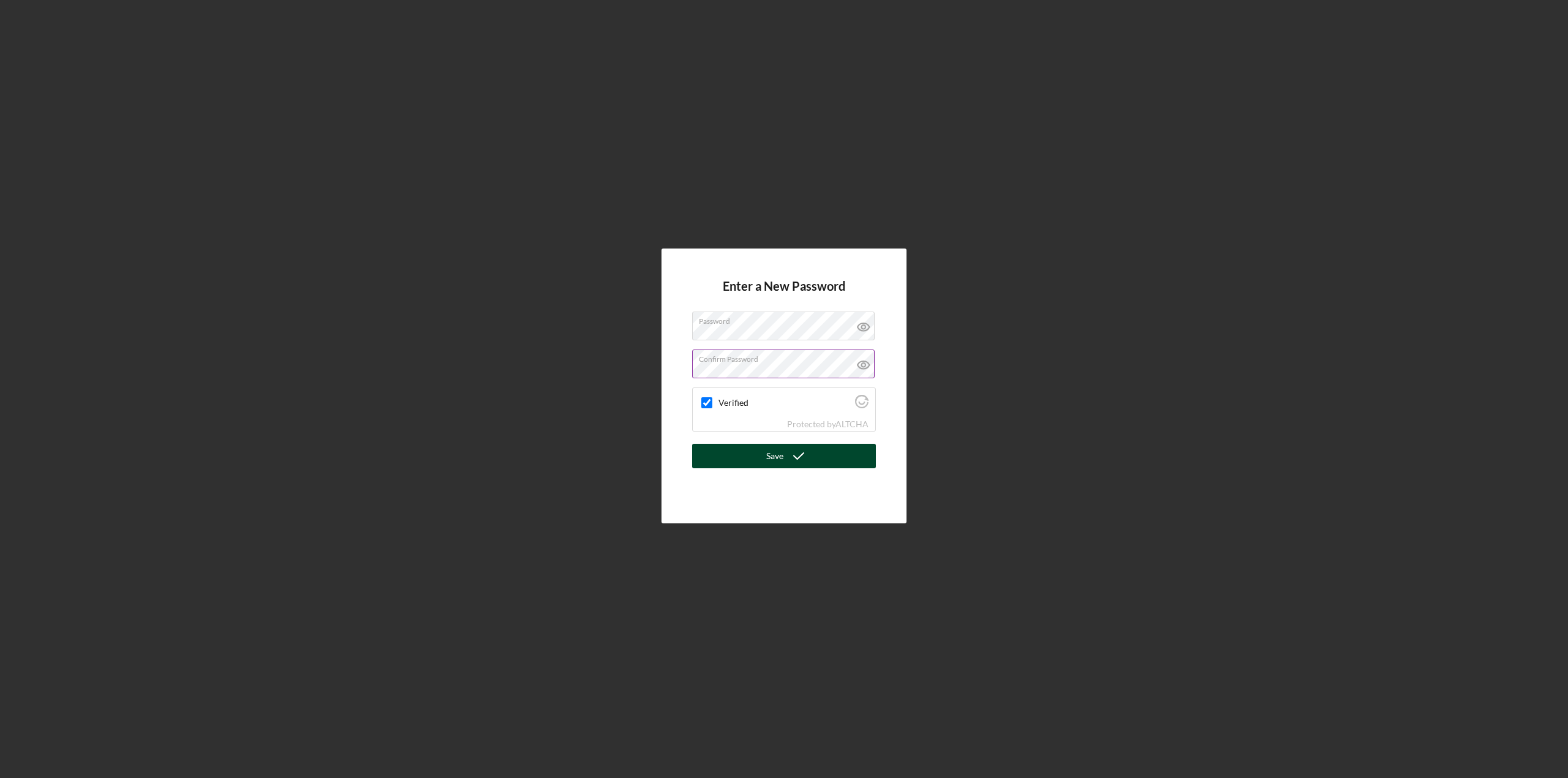
click at [717, 462] on button "Save" at bounding box center [783, 456] width 184 height 25
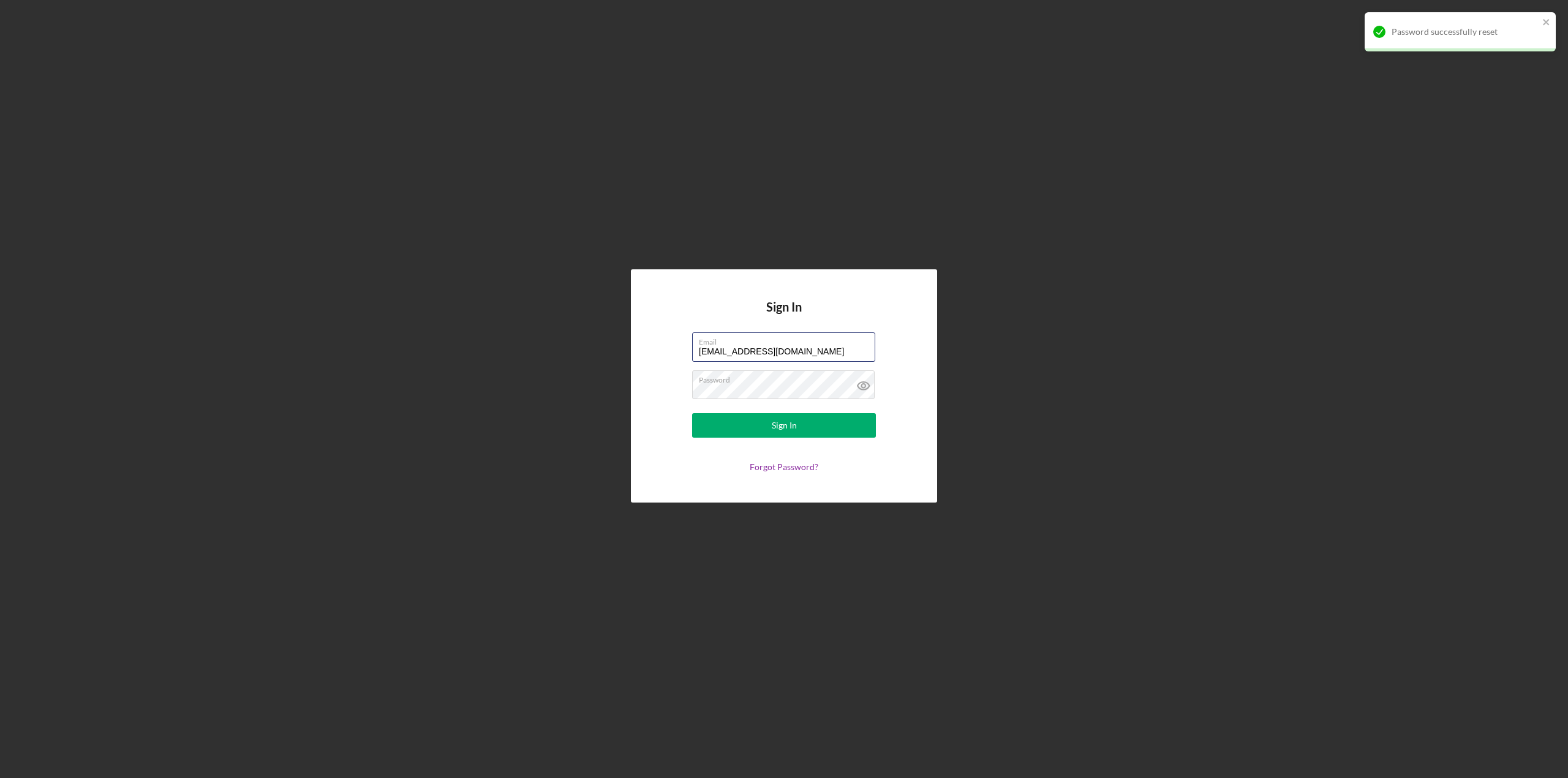
type input "[EMAIL_ADDRESS][DOMAIN_NAME]"
click at [802, 424] on button "Sign In" at bounding box center [783, 425] width 184 height 25
